Goal: Task Accomplishment & Management: Use online tool/utility

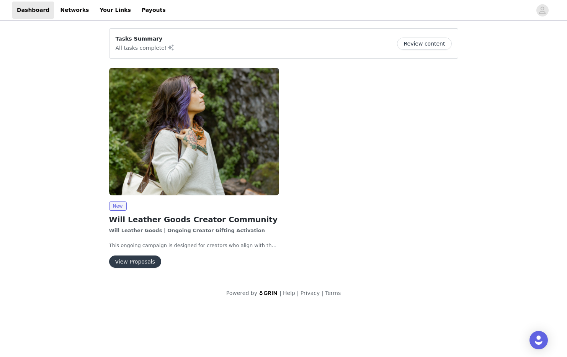
click at [221, 134] on img at bounding box center [194, 131] width 170 height 127
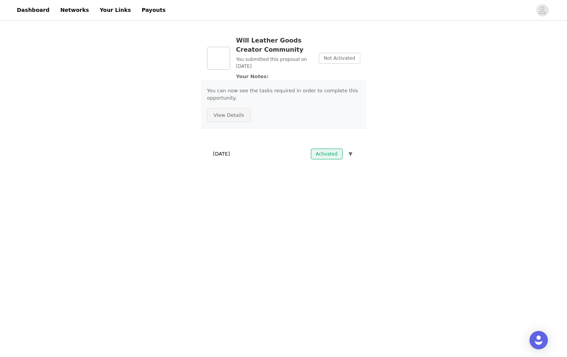
click at [240, 113] on button "View Details" at bounding box center [229, 115] width 44 height 15
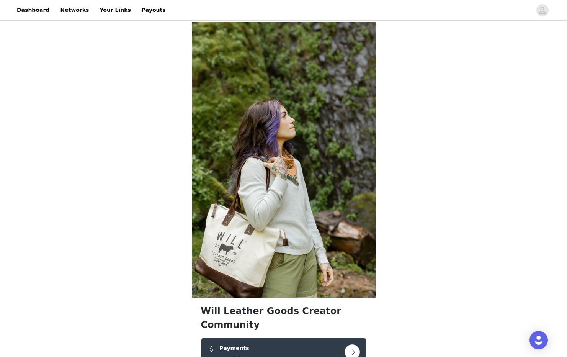
click at [307, 344] on div "Payments Commission" at bounding box center [275, 353] width 137 height 18
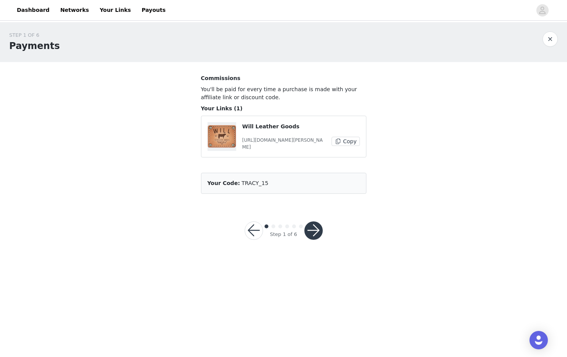
click at [282, 130] on p "Will Leather Goods" at bounding box center [300, 126] width 117 height 8
click at [38, 9] on link "Dashboard" at bounding box center [33, 10] width 42 height 17
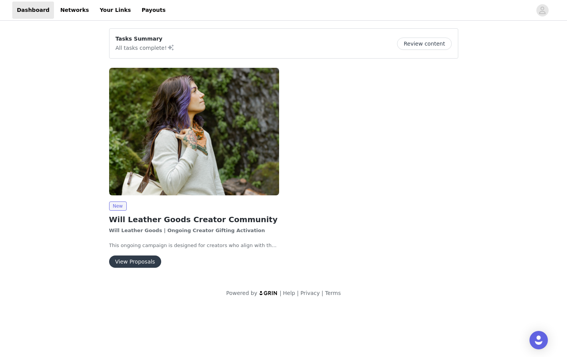
click at [133, 259] on button "View Proposals" at bounding box center [135, 261] width 52 height 12
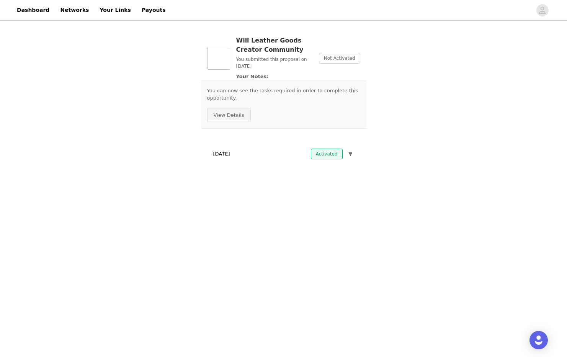
click at [232, 115] on button "View Details" at bounding box center [229, 115] width 44 height 15
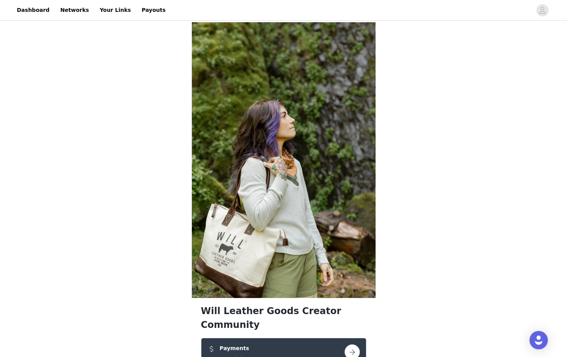
click at [34, 11] on link "Dashboard" at bounding box center [33, 10] width 42 height 17
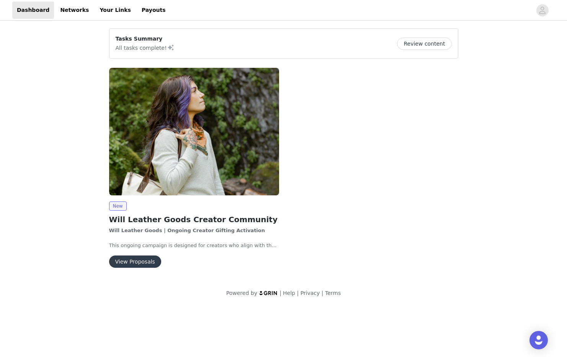
click at [439, 43] on button "Review content" at bounding box center [424, 44] width 54 height 12
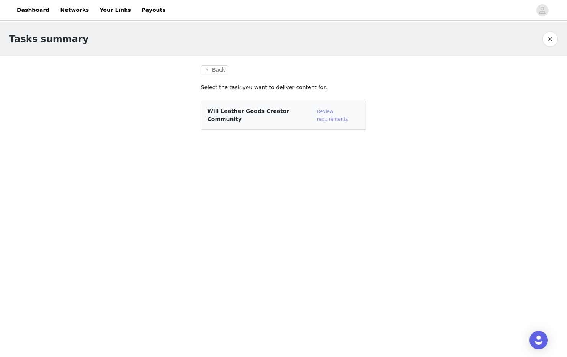
click at [336, 112] on link "Review requirements" at bounding box center [332, 115] width 31 height 13
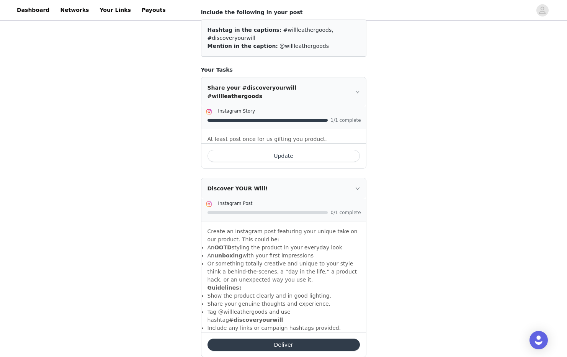
scroll to position [77, 0]
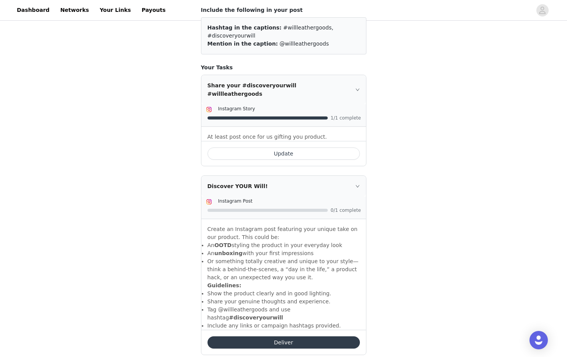
click at [311, 147] on button "Update" at bounding box center [283, 153] width 152 height 12
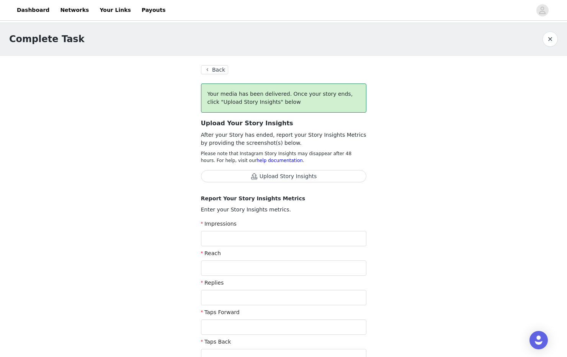
scroll to position [77, 0]
